Goal: Check status: Check status

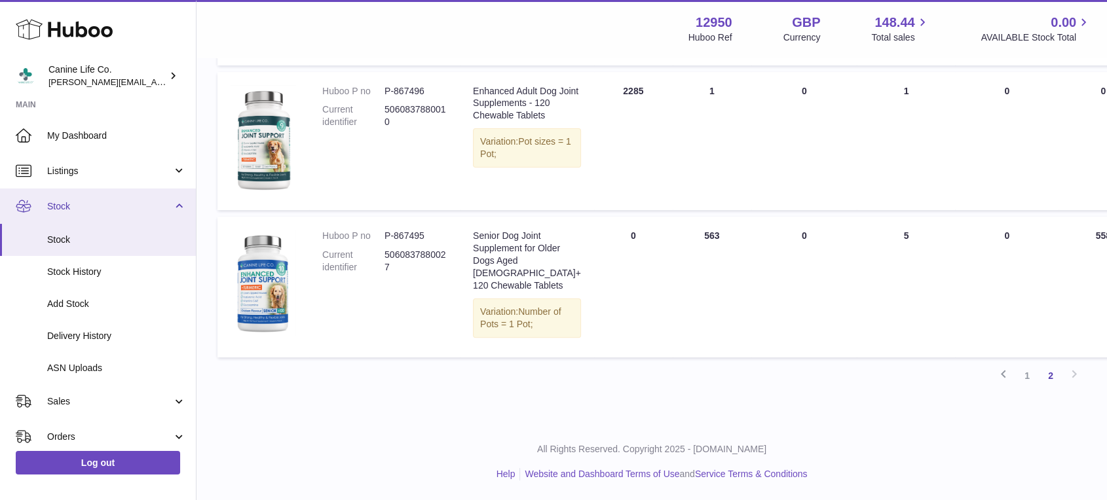
click at [111, 217] on link "Stock" at bounding box center [98, 206] width 196 height 35
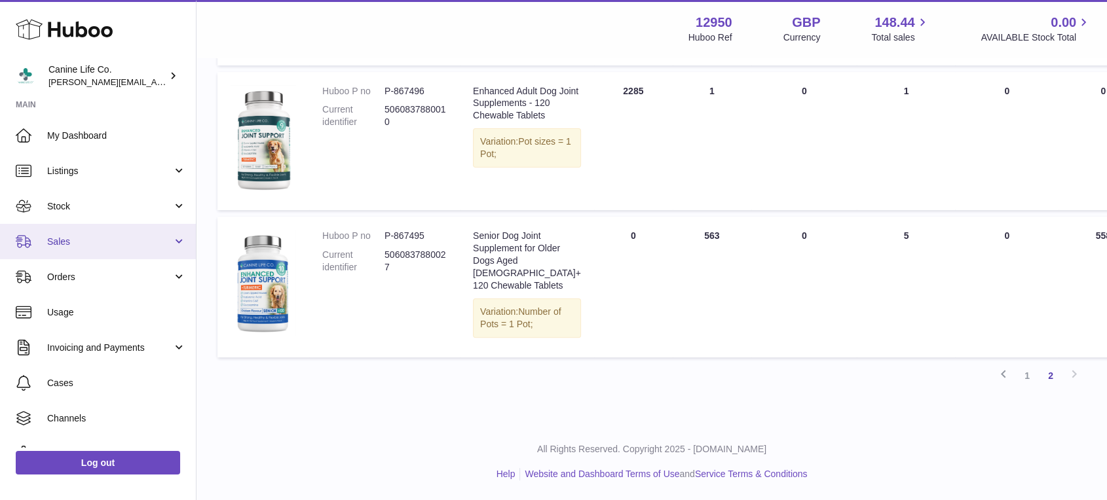
click at [114, 243] on span "Sales" at bounding box center [109, 242] width 125 height 12
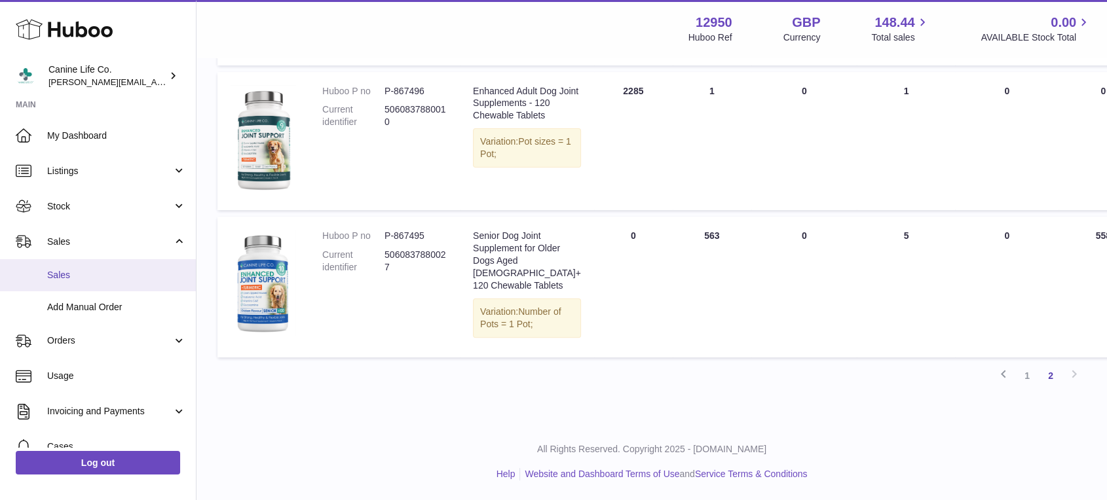
click at [108, 280] on span "Sales" at bounding box center [116, 275] width 139 height 12
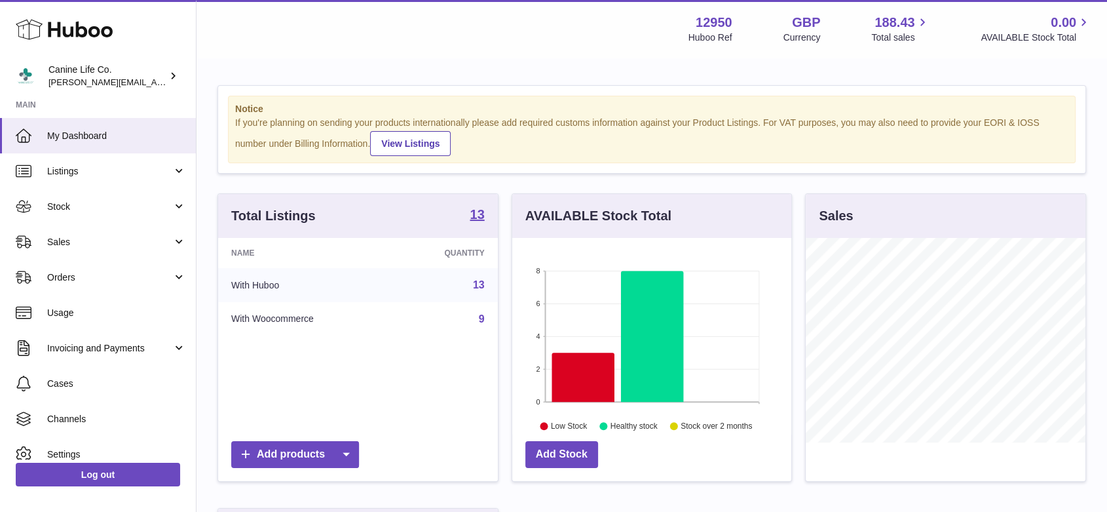
scroll to position [204, 279]
click at [80, 255] on link "Sales" at bounding box center [98, 241] width 196 height 35
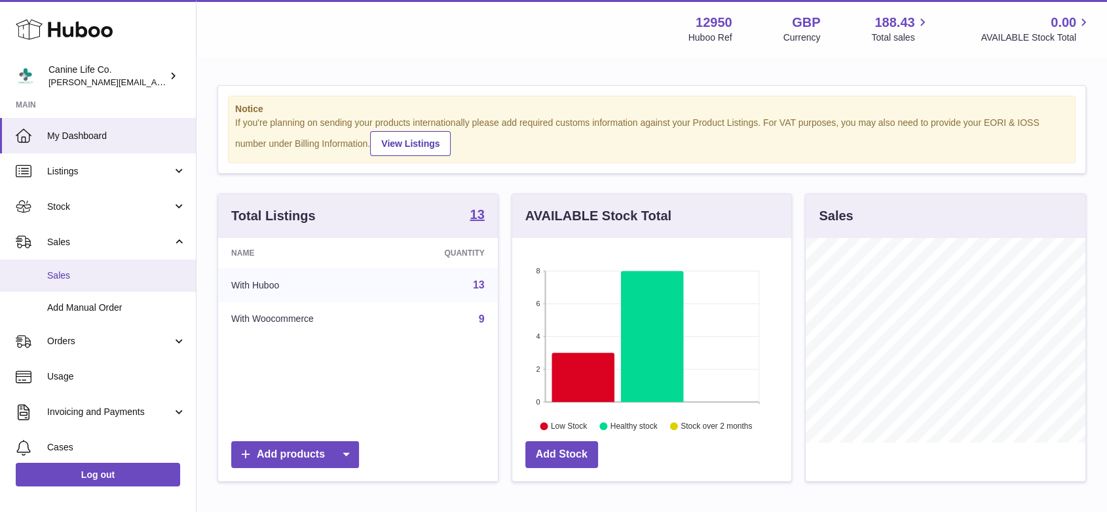
click at [80, 284] on link "Sales" at bounding box center [98, 275] width 196 height 32
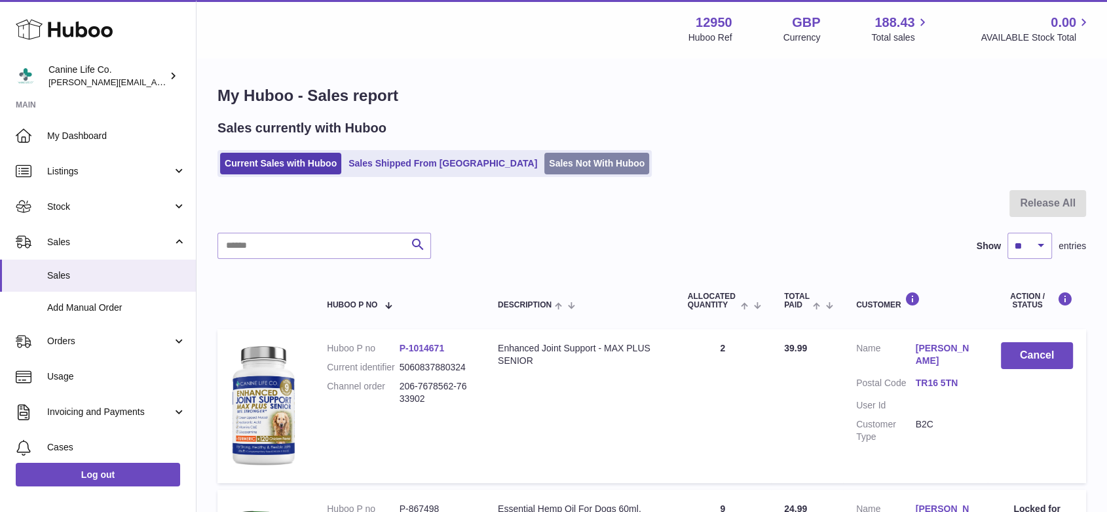
click at [544, 166] on link "Sales Not With Huboo" at bounding box center [596, 164] width 105 height 22
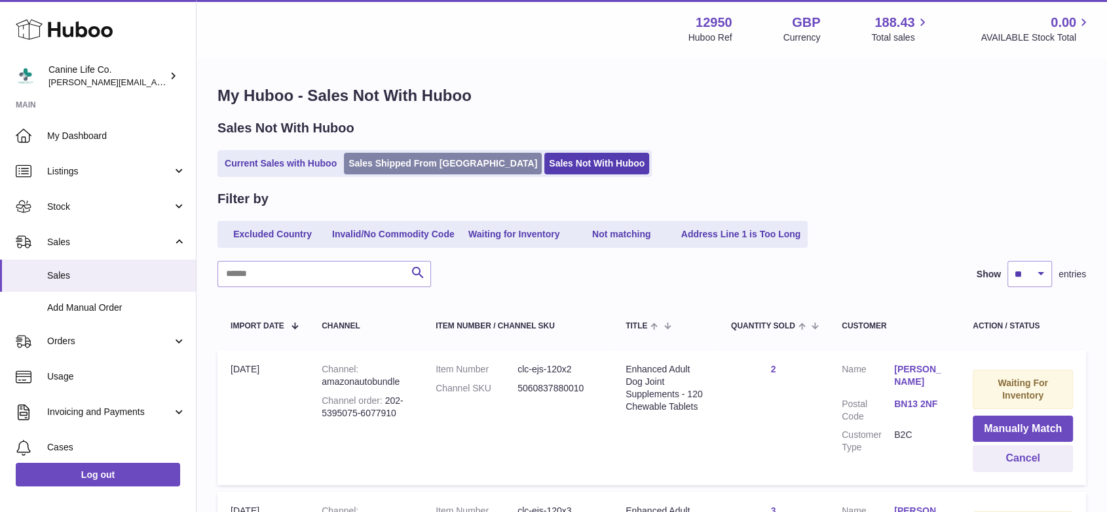
click at [379, 166] on link "Sales Shipped From Huboo" at bounding box center [443, 164] width 198 height 22
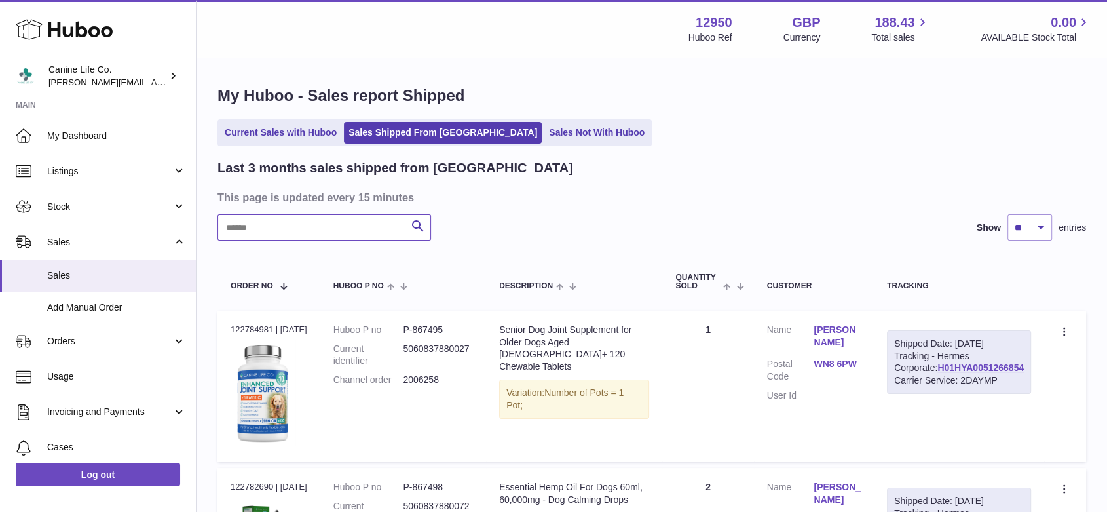
click at [378, 229] on input "text" at bounding box center [324, 227] width 214 height 26
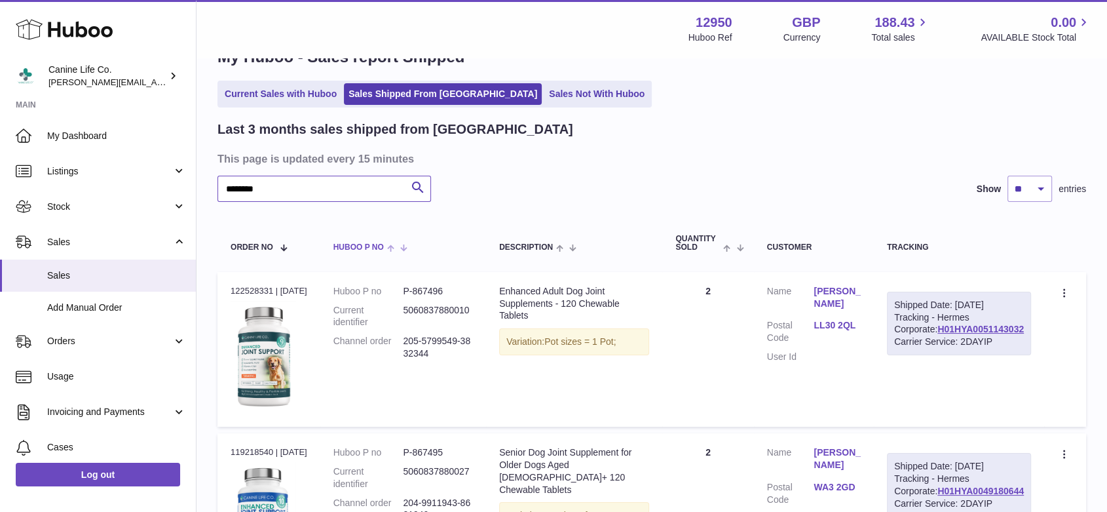
scroll to position [220, 0]
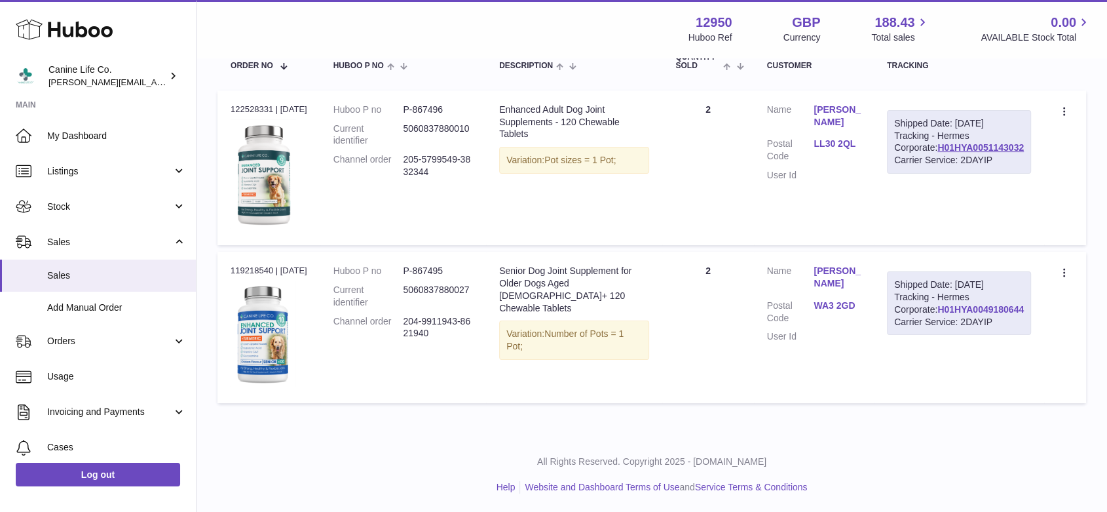
type input "********"
click at [982, 314] on link "H01HYA0049180644" at bounding box center [980, 309] width 86 height 10
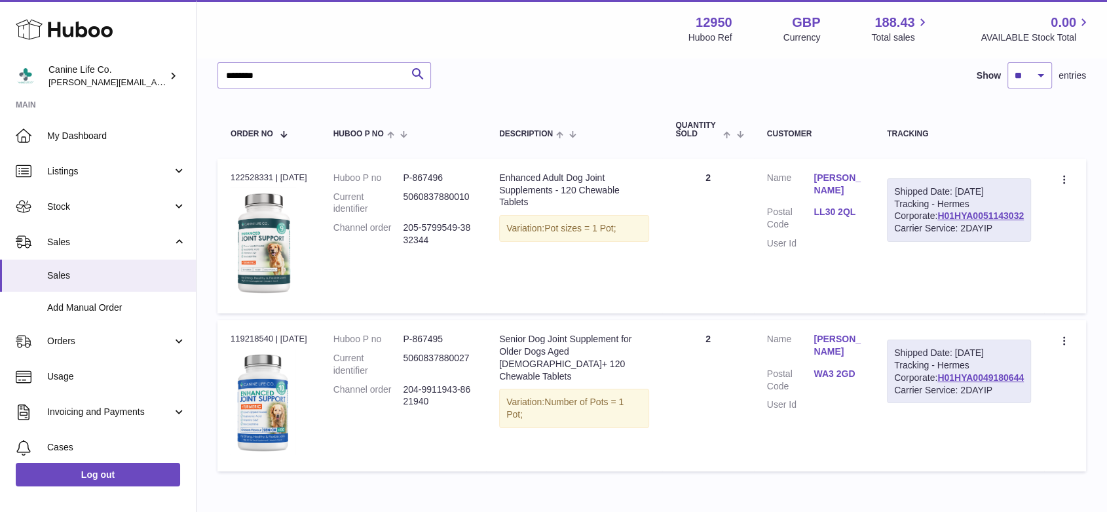
scroll to position [0, 0]
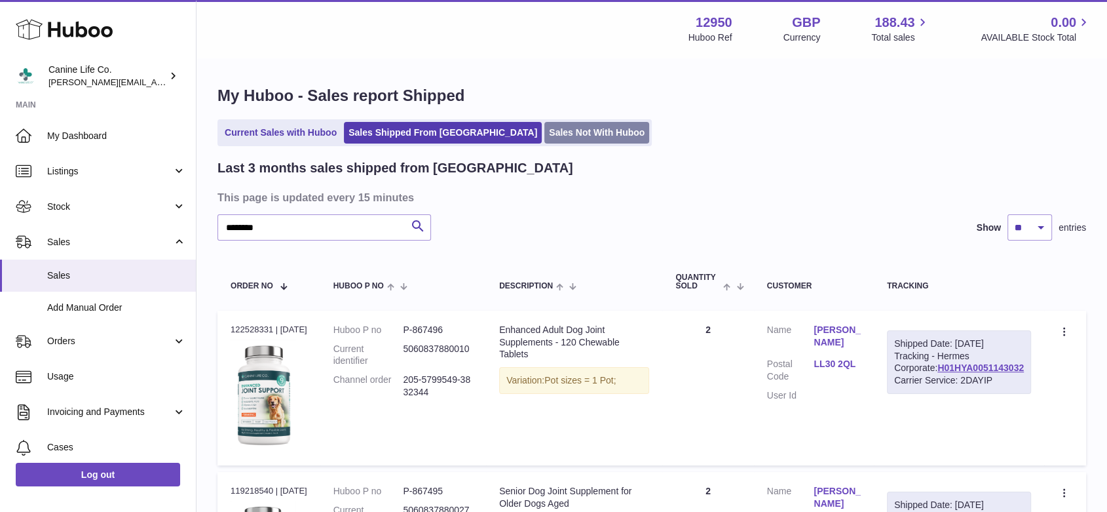
click at [544, 134] on link "Sales Not With Huboo" at bounding box center [596, 133] width 105 height 22
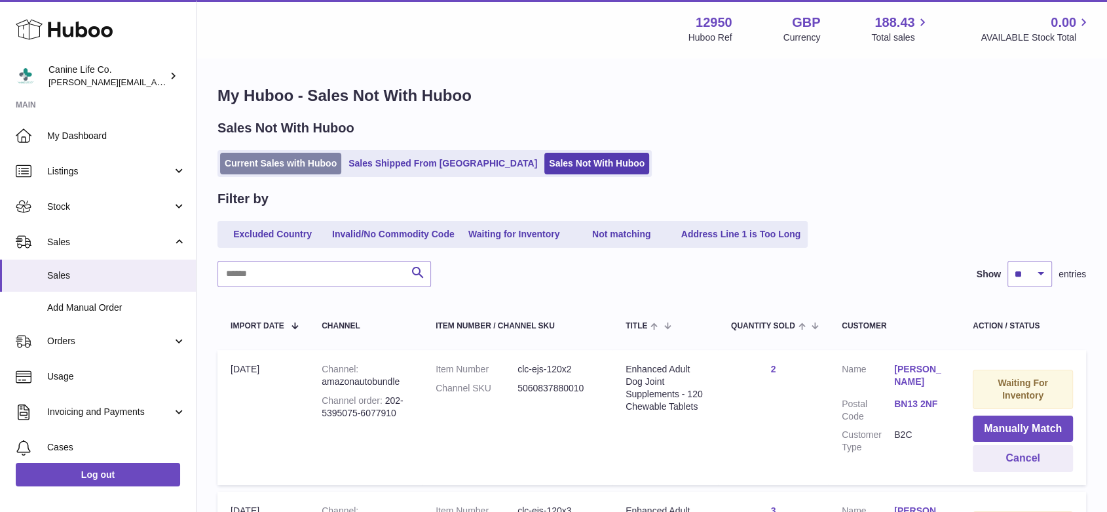
click at [285, 166] on link "Current Sales with Huboo" at bounding box center [280, 164] width 121 height 22
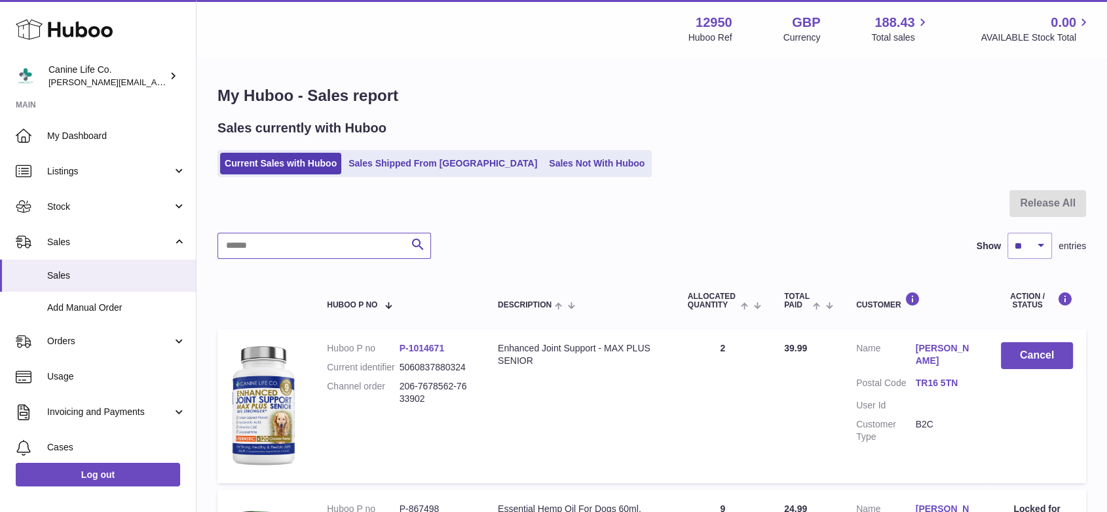
click at [288, 245] on input "text" at bounding box center [324, 246] width 214 height 26
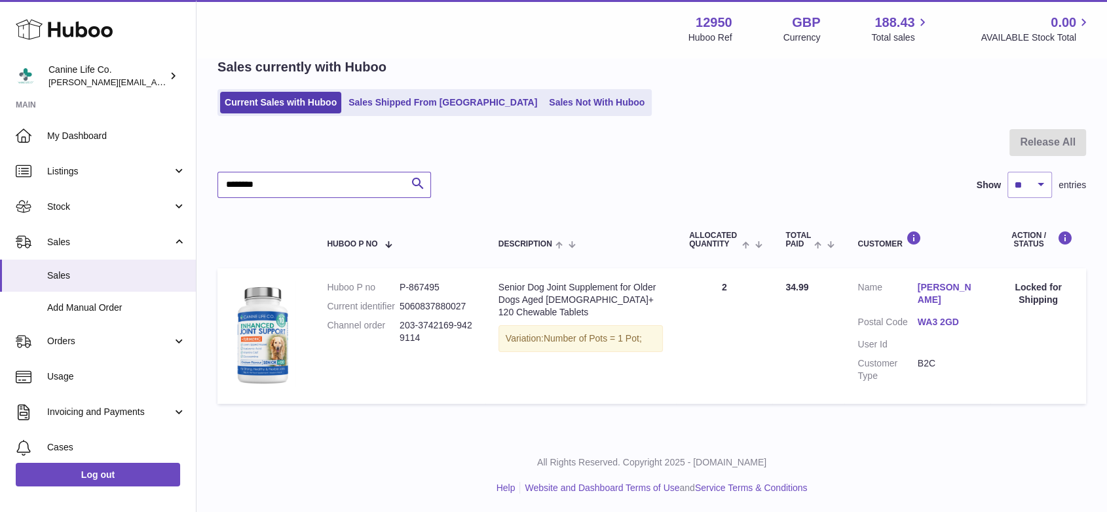
scroll to position [62, 0]
type input "********"
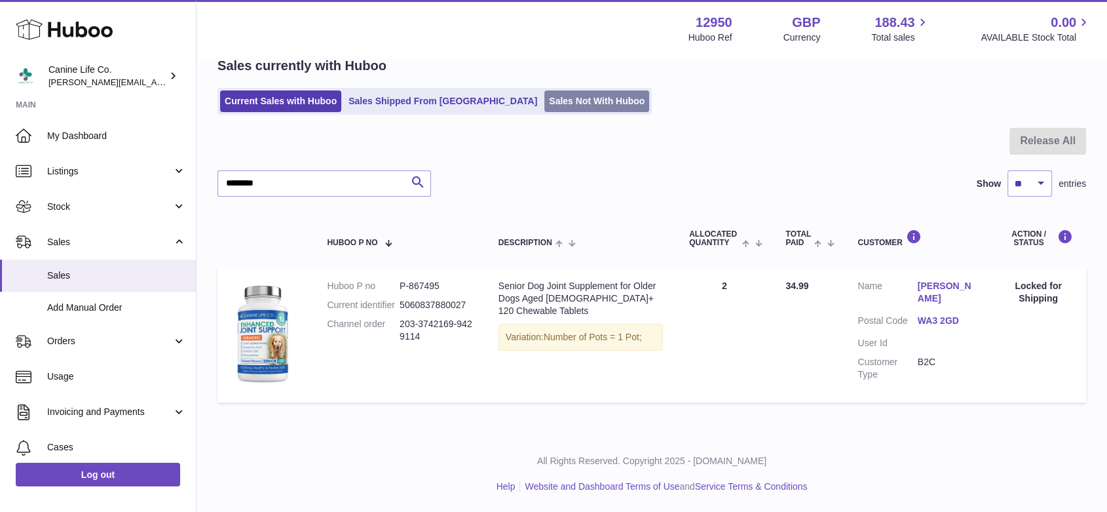
click at [544, 103] on link "Sales Not With Huboo" at bounding box center [596, 101] width 105 height 22
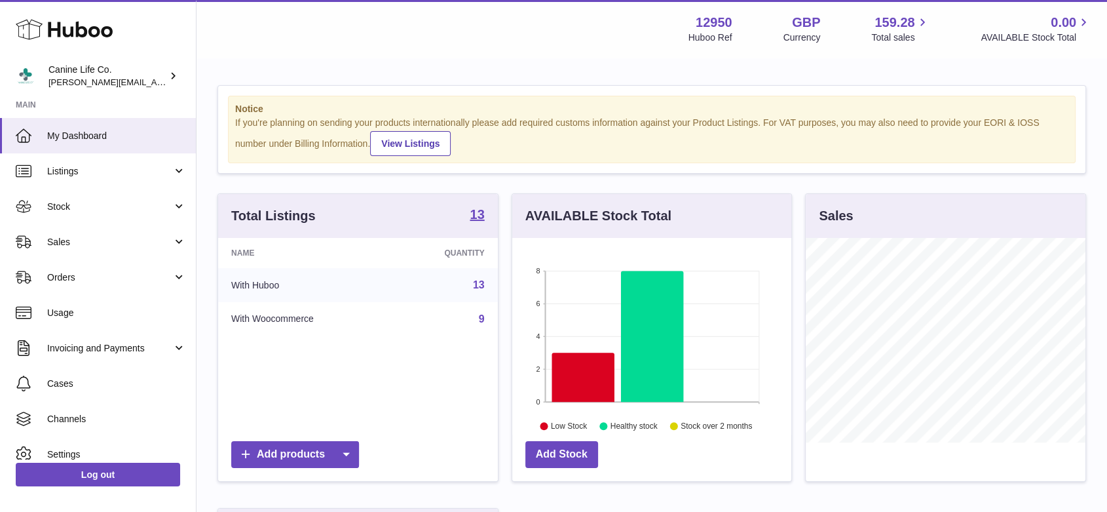
scroll to position [204, 279]
click at [106, 236] on span "Sales" at bounding box center [109, 242] width 125 height 12
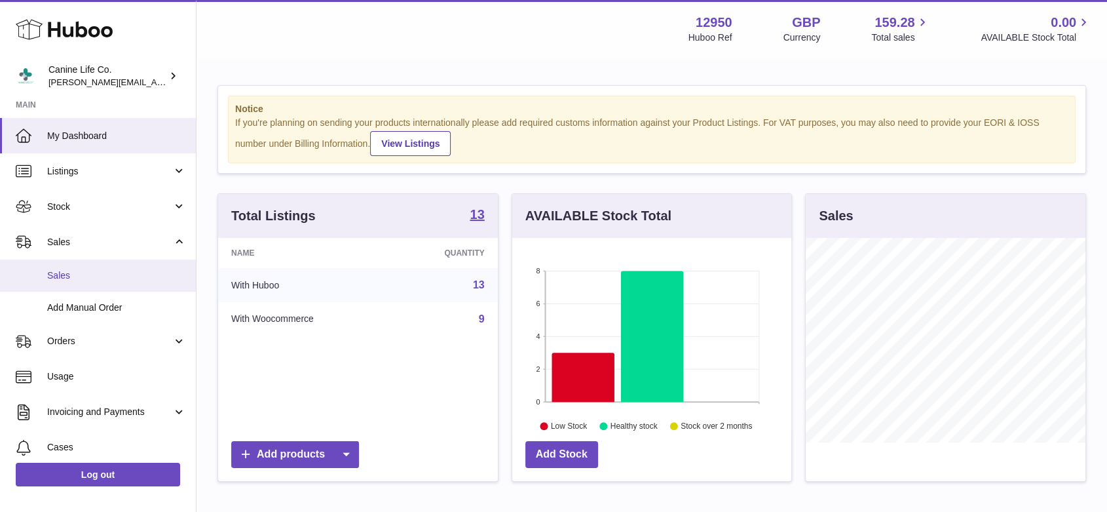
click at [103, 273] on span "Sales" at bounding box center [116, 275] width 139 height 12
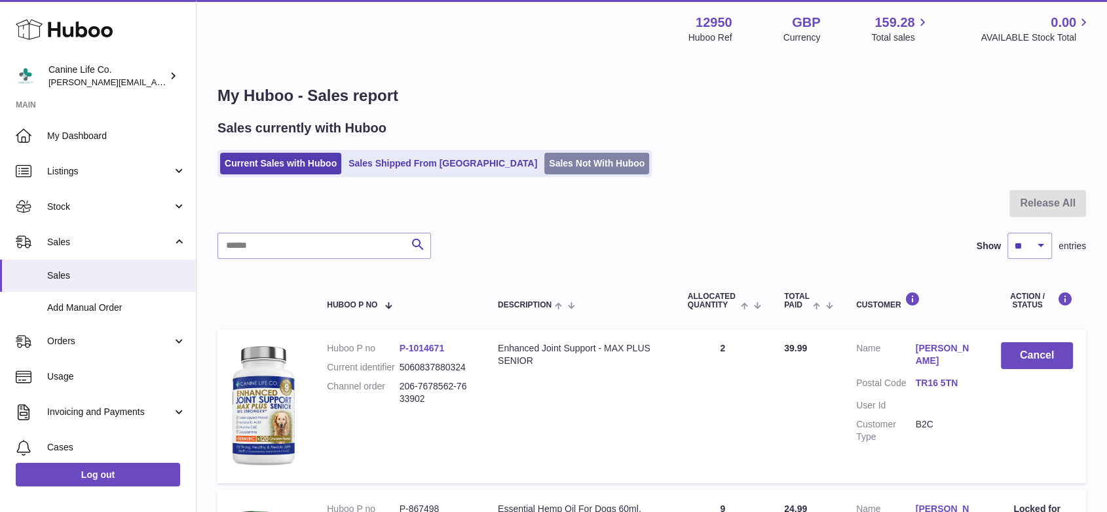
click at [544, 166] on link "Sales Not With Huboo" at bounding box center [596, 164] width 105 height 22
